Goal: Task Accomplishment & Management: Use online tool/utility

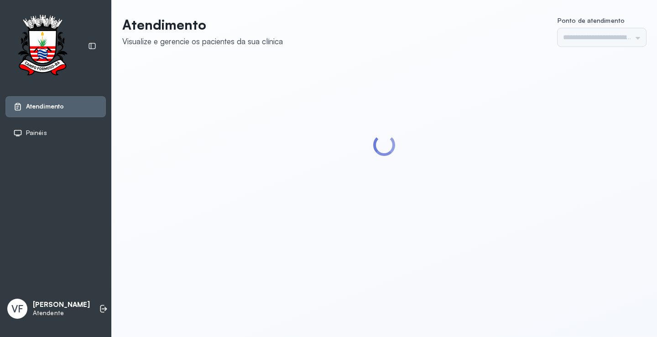
type input "*********"
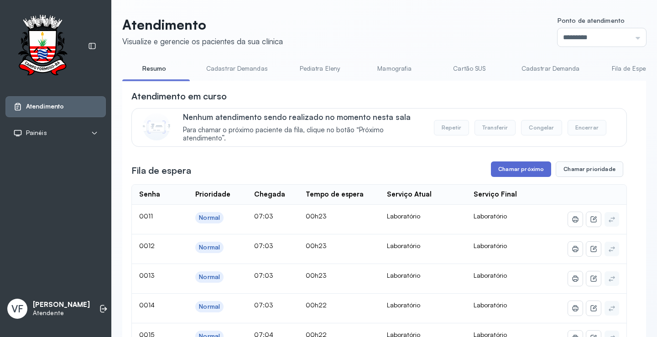
click at [516, 171] on button "Chamar próximo" at bounding box center [521, 170] width 60 height 16
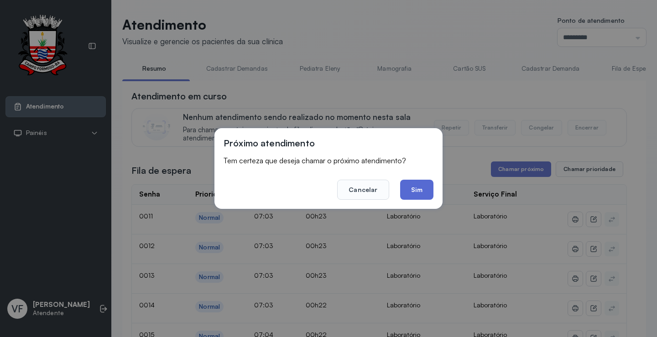
click at [420, 192] on button "Sim" at bounding box center [416, 190] width 33 height 20
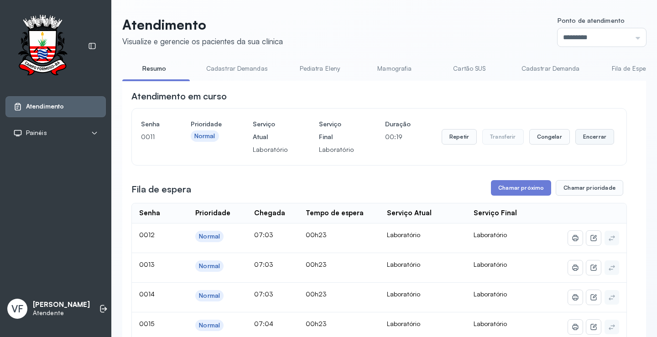
click at [578, 134] on button "Encerrar" at bounding box center [594, 137] width 39 height 16
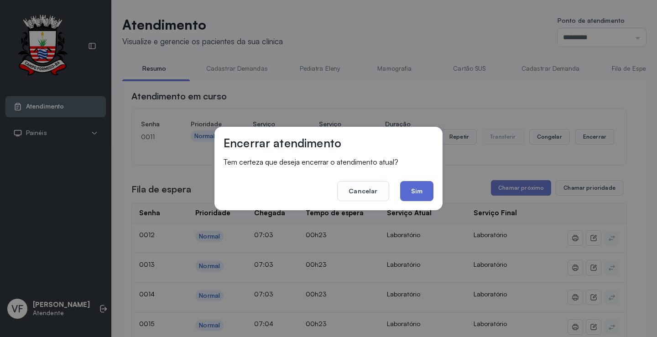
click at [424, 187] on button "Sim" at bounding box center [416, 191] width 33 height 20
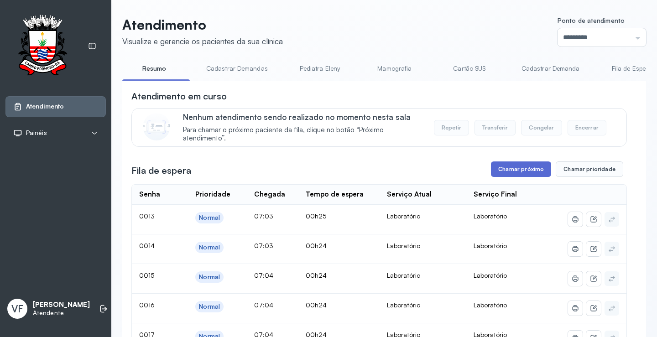
click at [511, 174] on button "Chamar próximo" at bounding box center [521, 170] width 60 height 16
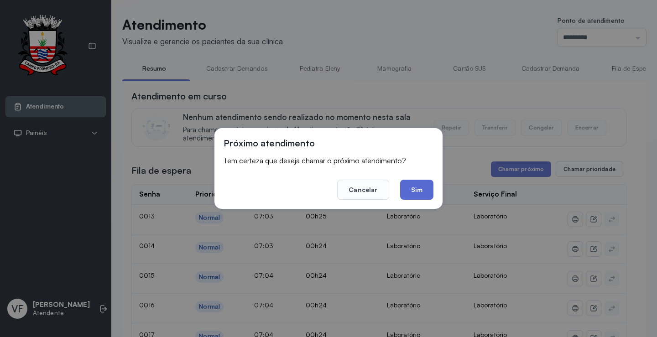
click at [412, 187] on button "Sim" at bounding box center [416, 190] width 33 height 20
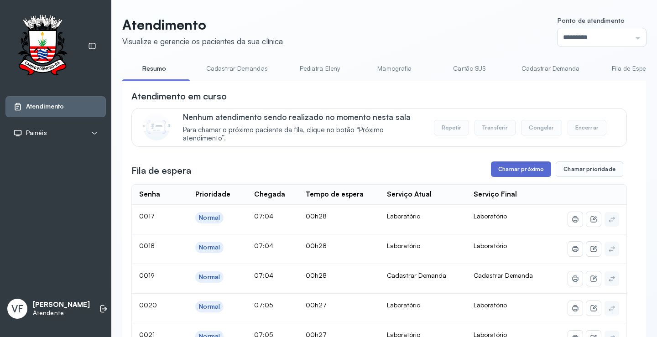
click at [519, 170] on button "Chamar próximo" at bounding box center [521, 170] width 60 height 16
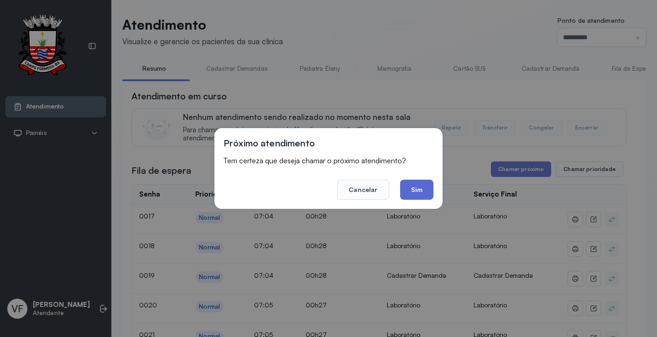
click at [417, 186] on button "Sim" at bounding box center [416, 190] width 33 height 20
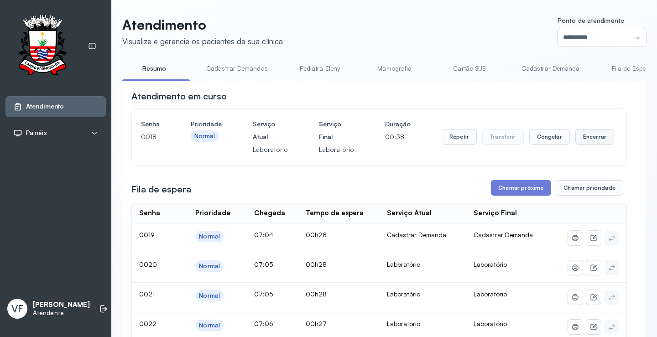
click at [587, 136] on button "Encerrar" at bounding box center [594, 137] width 39 height 16
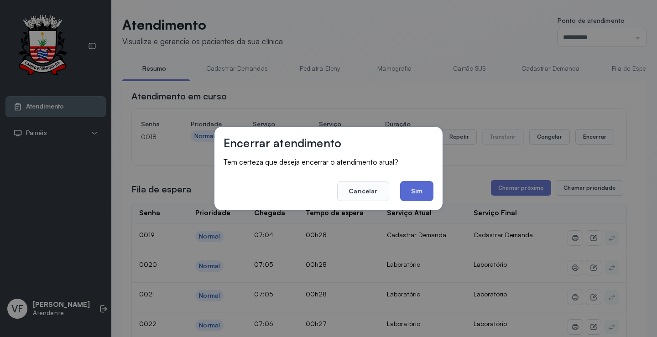
click at [426, 183] on button "Sim" at bounding box center [416, 191] width 33 height 20
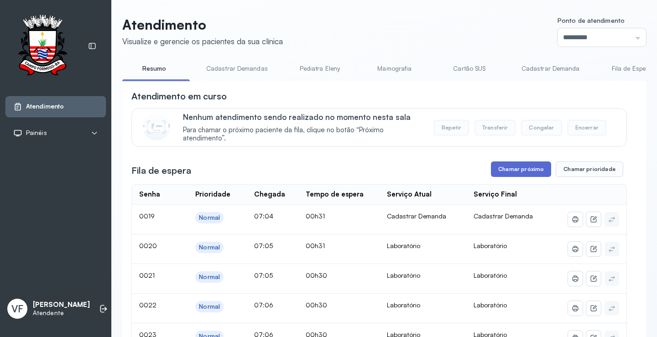
click at [502, 167] on button "Chamar próximo" at bounding box center [521, 170] width 60 height 16
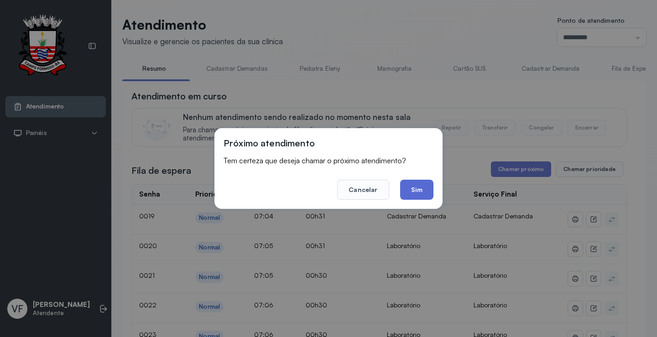
click at [426, 192] on button "Sim" at bounding box center [416, 190] width 33 height 20
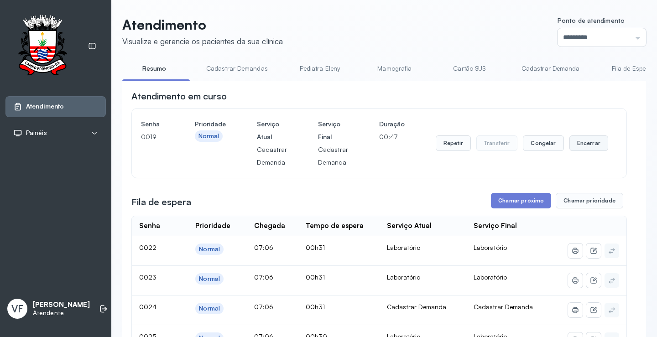
click at [577, 144] on button "Encerrar" at bounding box center [588, 144] width 39 height 16
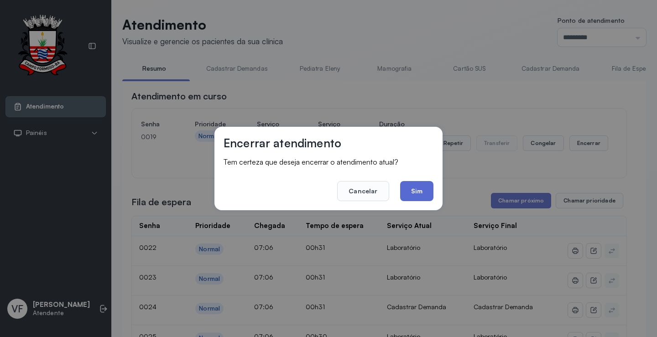
click at [417, 192] on button "Sim" at bounding box center [416, 191] width 33 height 20
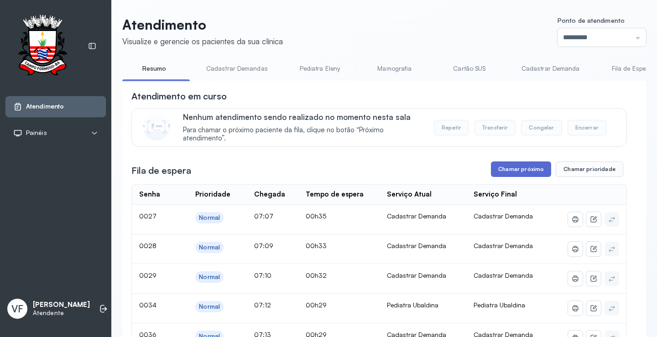
click at [511, 167] on button "Chamar próximo" at bounding box center [521, 170] width 60 height 16
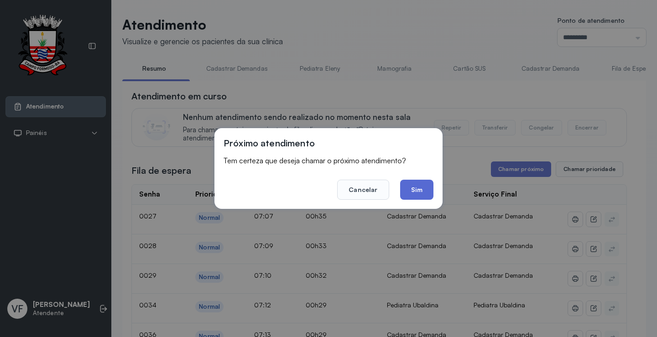
click at [411, 187] on button "Sim" at bounding box center [416, 190] width 33 height 20
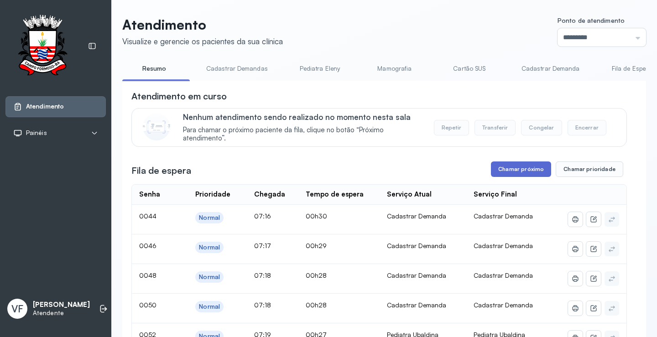
click at [504, 169] on button "Chamar próximo" at bounding box center [521, 170] width 60 height 16
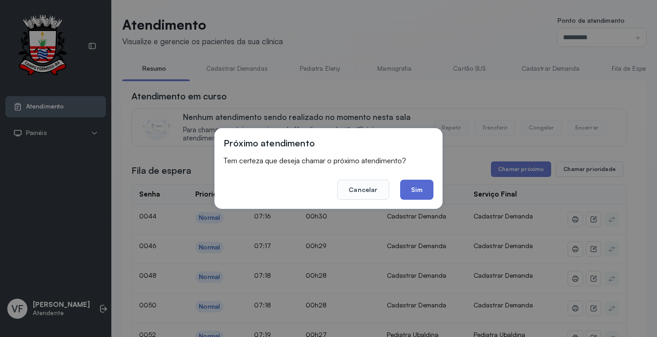
click at [418, 187] on button "Sim" at bounding box center [416, 190] width 33 height 20
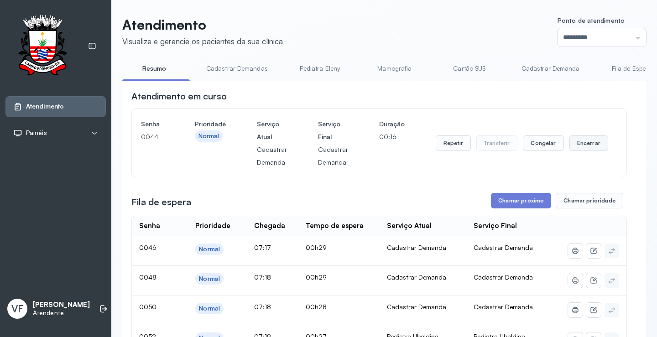
click at [581, 144] on button "Encerrar" at bounding box center [588, 144] width 39 height 16
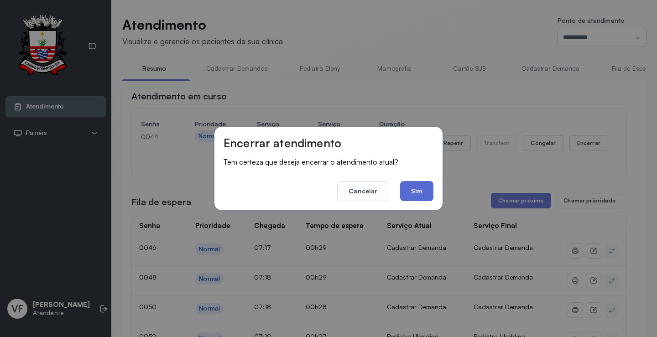
click at [412, 188] on button "Sim" at bounding box center [416, 191] width 33 height 20
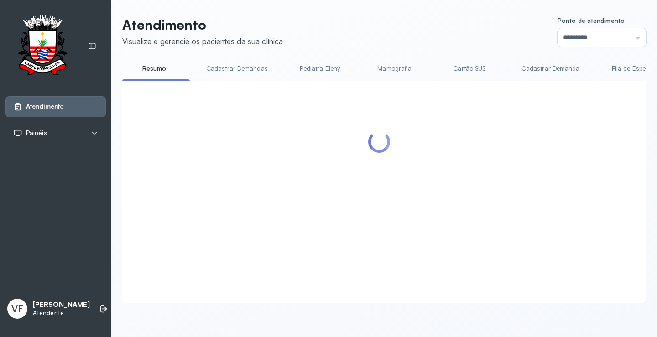
click at [515, 171] on div at bounding box center [378, 181] width 495 height 182
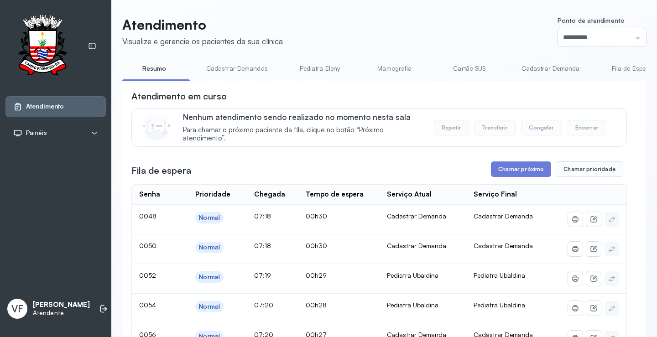
click at [515, 171] on button "Chamar próximo" at bounding box center [521, 170] width 60 height 16
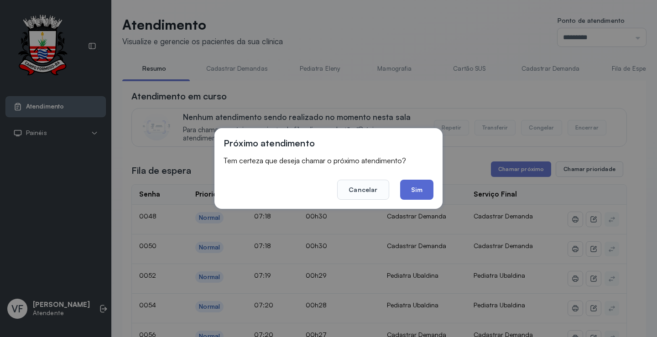
click at [413, 189] on button "Sim" at bounding box center [416, 190] width 33 height 20
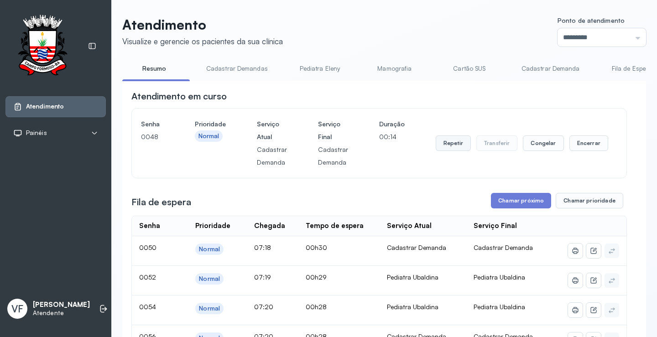
click at [445, 146] on button "Repetir" at bounding box center [453, 144] width 35 height 16
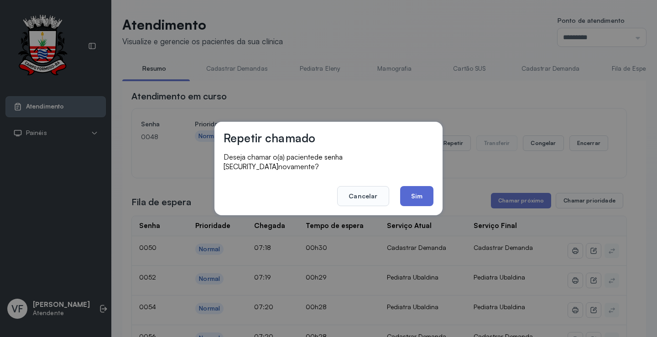
click at [414, 192] on button "Sim" at bounding box center [416, 196] width 33 height 20
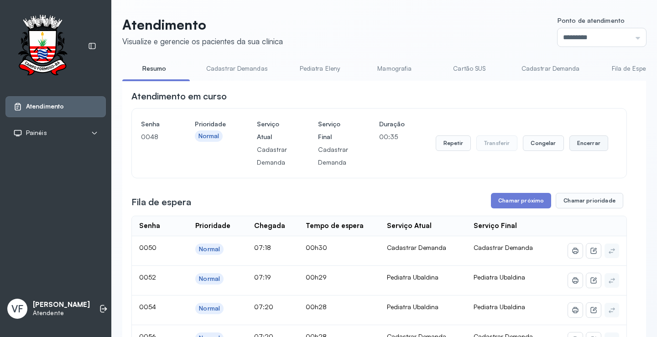
click at [589, 145] on button "Encerrar" at bounding box center [588, 144] width 39 height 16
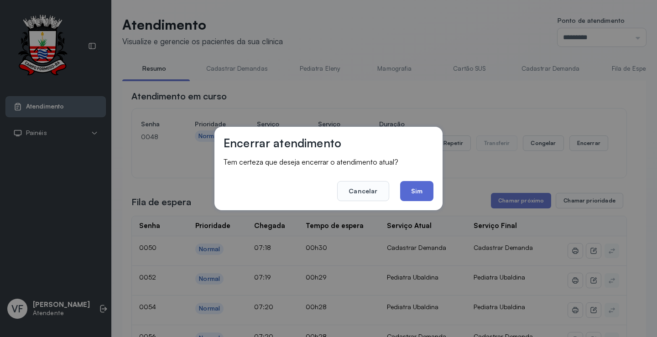
click at [409, 188] on button "Sim" at bounding box center [416, 191] width 33 height 20
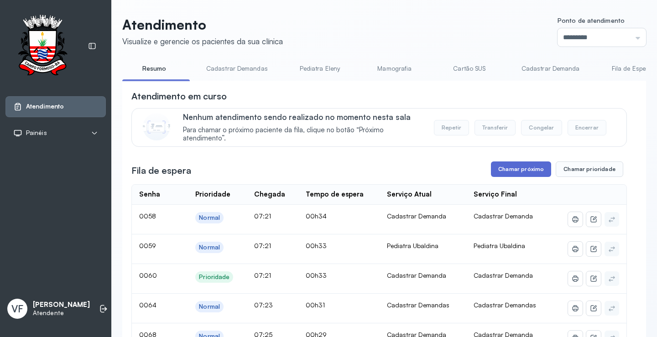
click at [518, 171] on button "Chamar próximo" at bounding box center [521, 170] width 60 height 16
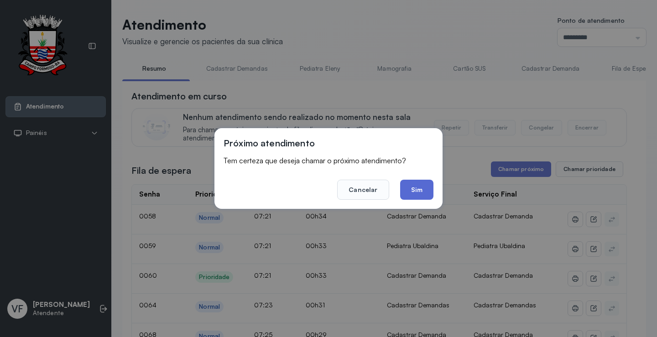
click at [420, 188] on button "Sim" at bounding box center [416, 190] width 33 height 20
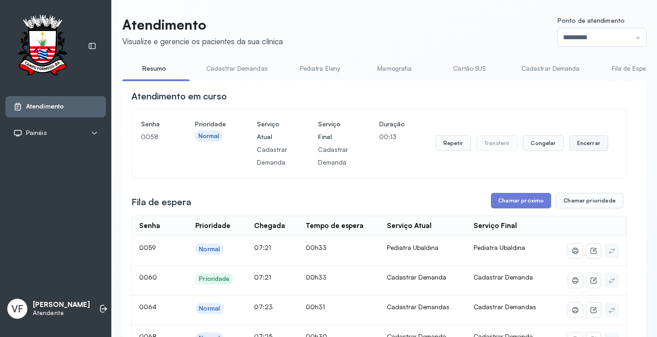
click at [580, 141] on button "Encerrar" at bounding box center [588, 144] width 39 height 16
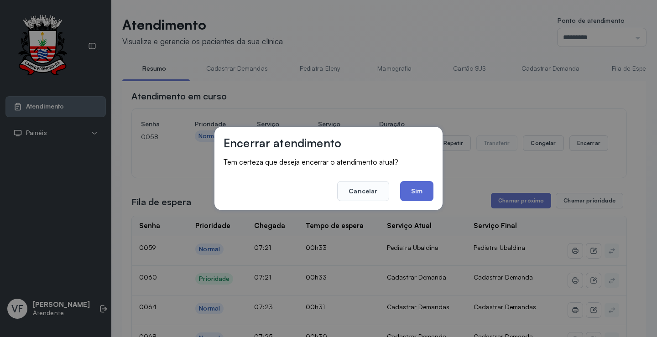
click at [413, 190] on button "Sim" at bounding box center [416, 191] width 33 height 20
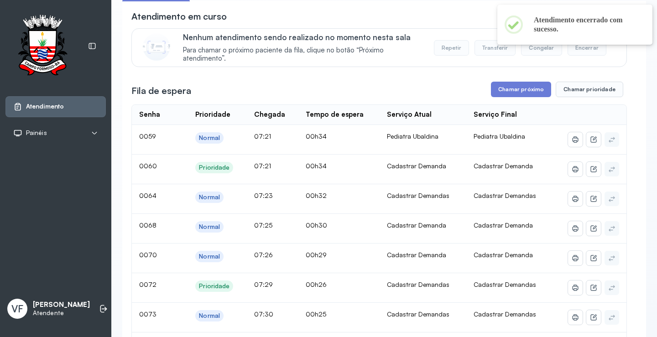
scroll to position [91, 0]
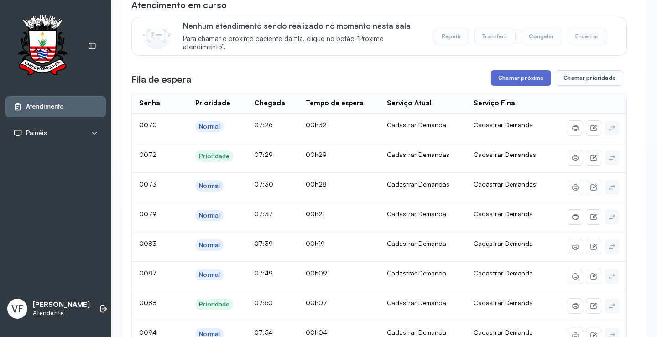
click at [514, 75] on button "Chamar próximo" at bounding box center [521, 78] width 60 height 16
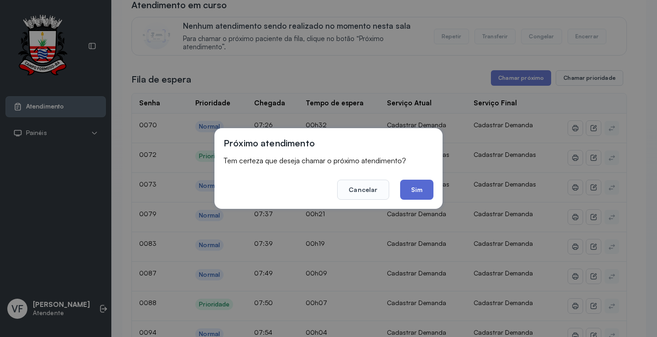
click at [411, 190] on button "Sim" at bounding box center [416, 190] width 33 height 20
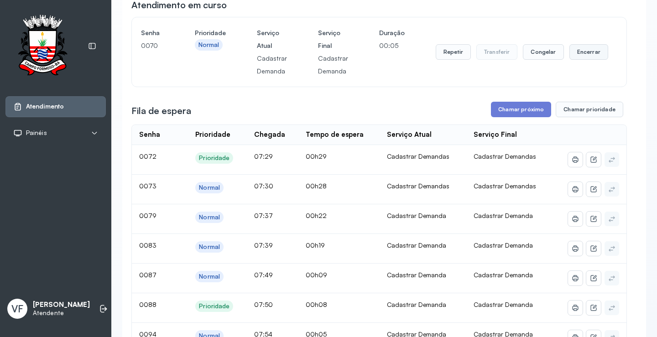
click at [589, 52] on button "Encerrar" at bounding box center [588, 52] width 39 height 16
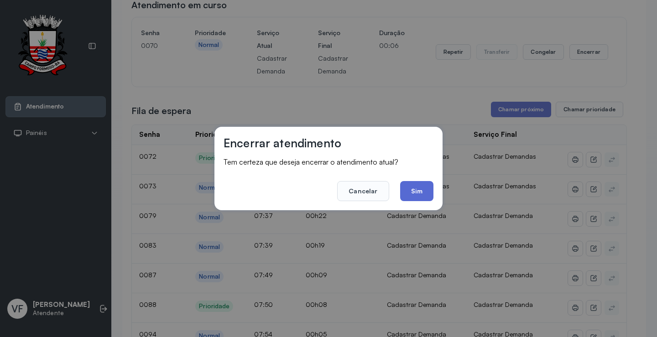
click at [416, 190] on button "Sim" at bounding box center [416, 191] width 33 height 20
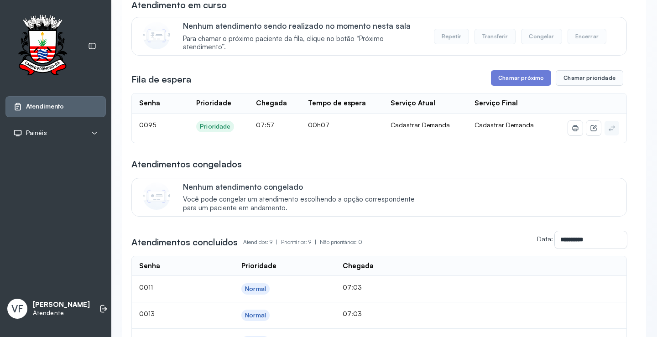
scroll to position [0, 0]
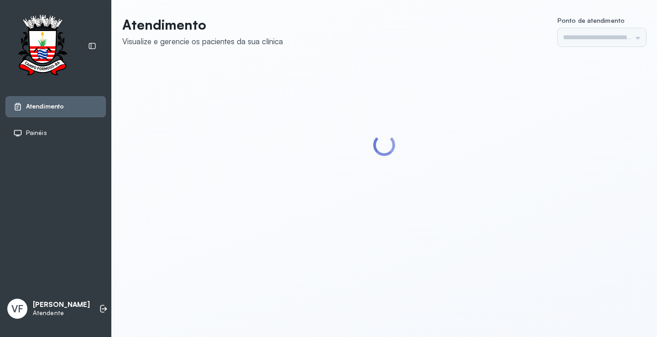
type input "*********"
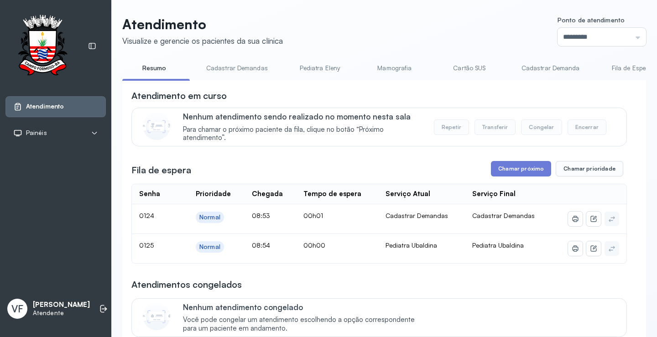
scroll to position [46, 0]
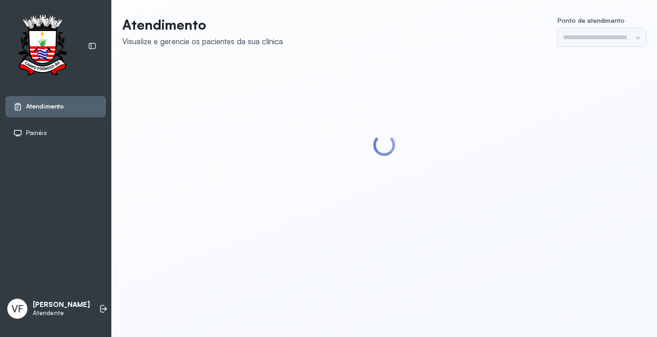
type input "*********"
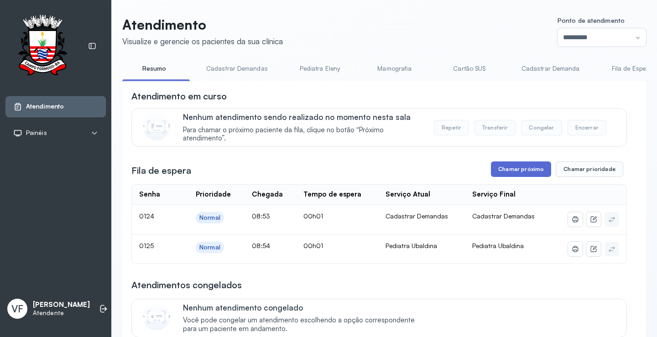
click at [523, 170] on button "Chamar próximo" at bounding box center [521, 170] width 60 height 16
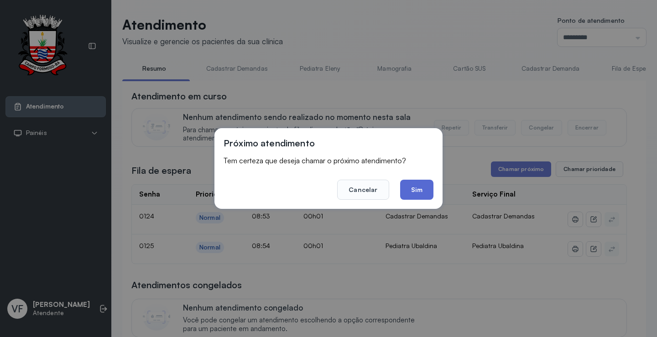
click at [423, 188] on button "Sim" at bounding box center [416, 190] width 33 height 20
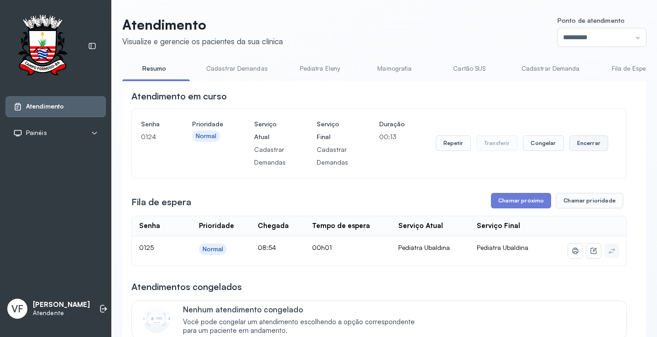
click at [578, 144] on button "Encerrar" at bounding box center [588, 144] width 39 height 16
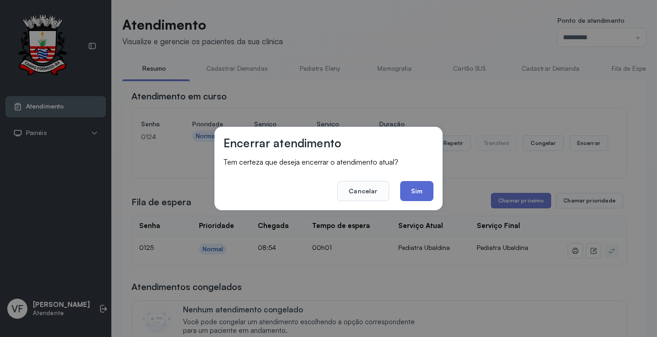
click at [410, 189] on button "Sim" at bounding box center [416, 191] width 33 height 20
